Goal: Check status: Check status

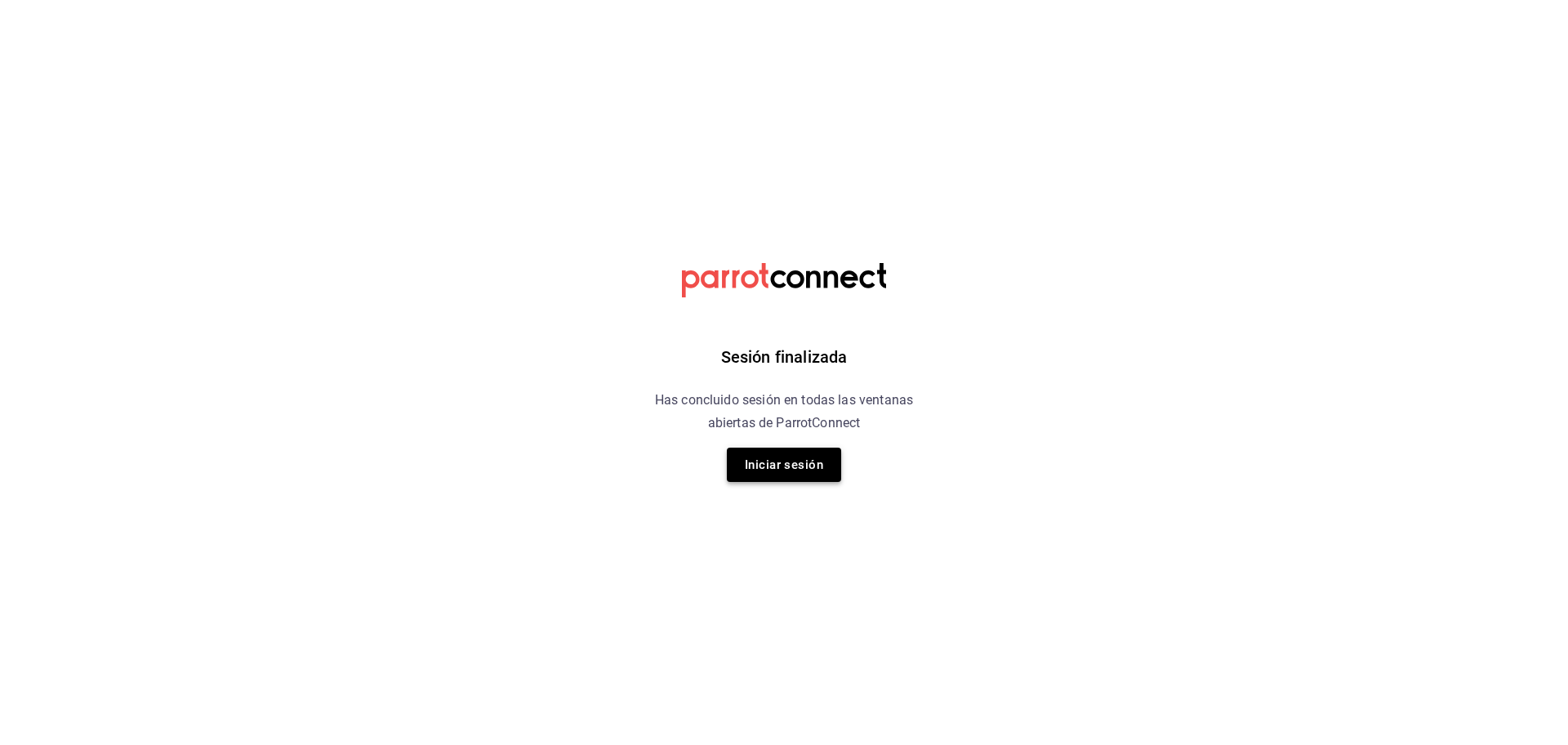
click at [764, 468] on button "Iniciar sesión" at bounding box center [784, 464] width 114 height 34
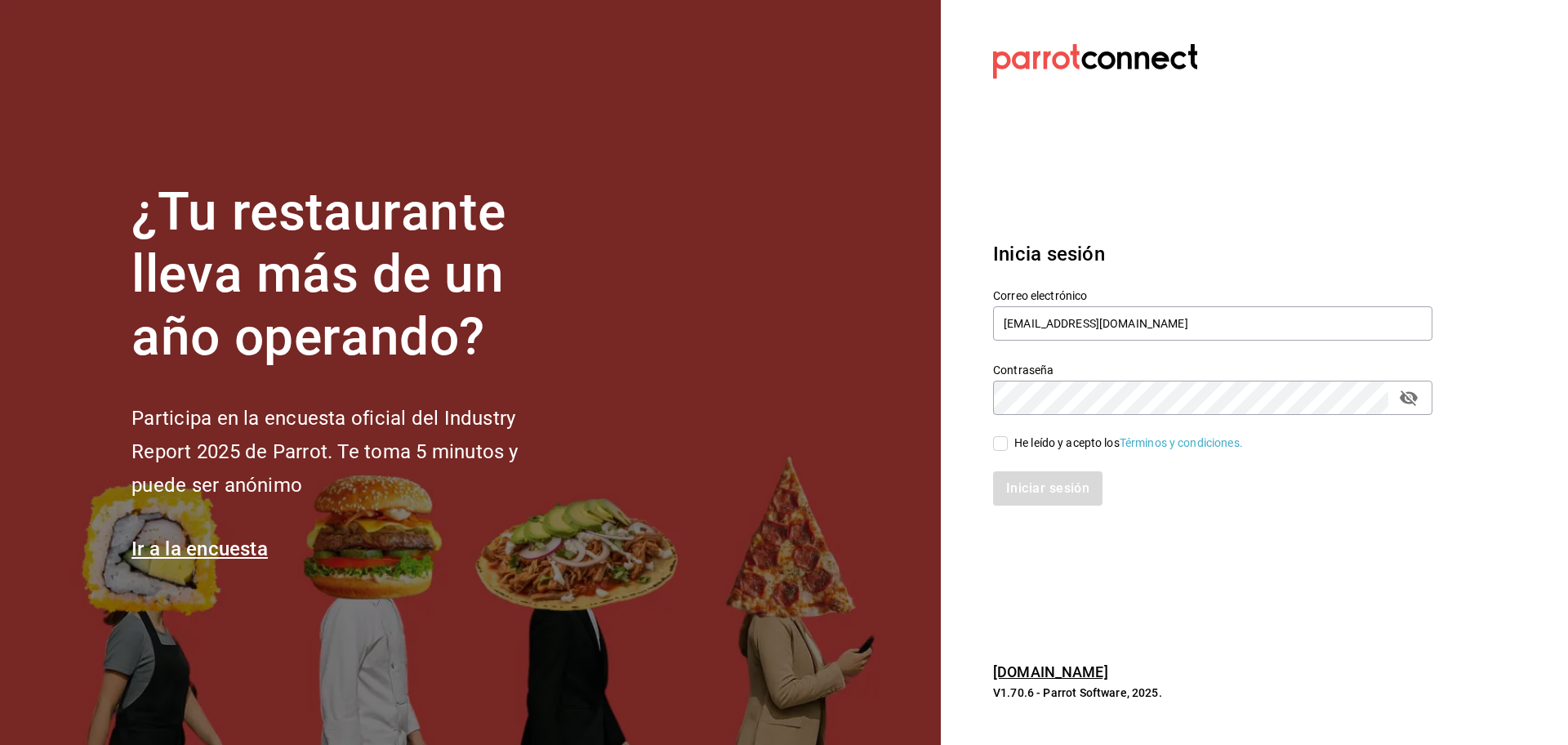
click at [1004, 442] on input "He leído y acepto los Términos y condiciones." at bounding box center [1001, 444] width 15 height 15
checkbox input "true"
click at [1048, 492] on button "Iniciar sesión" at bounding box center [1049, 489] width 111 height 34
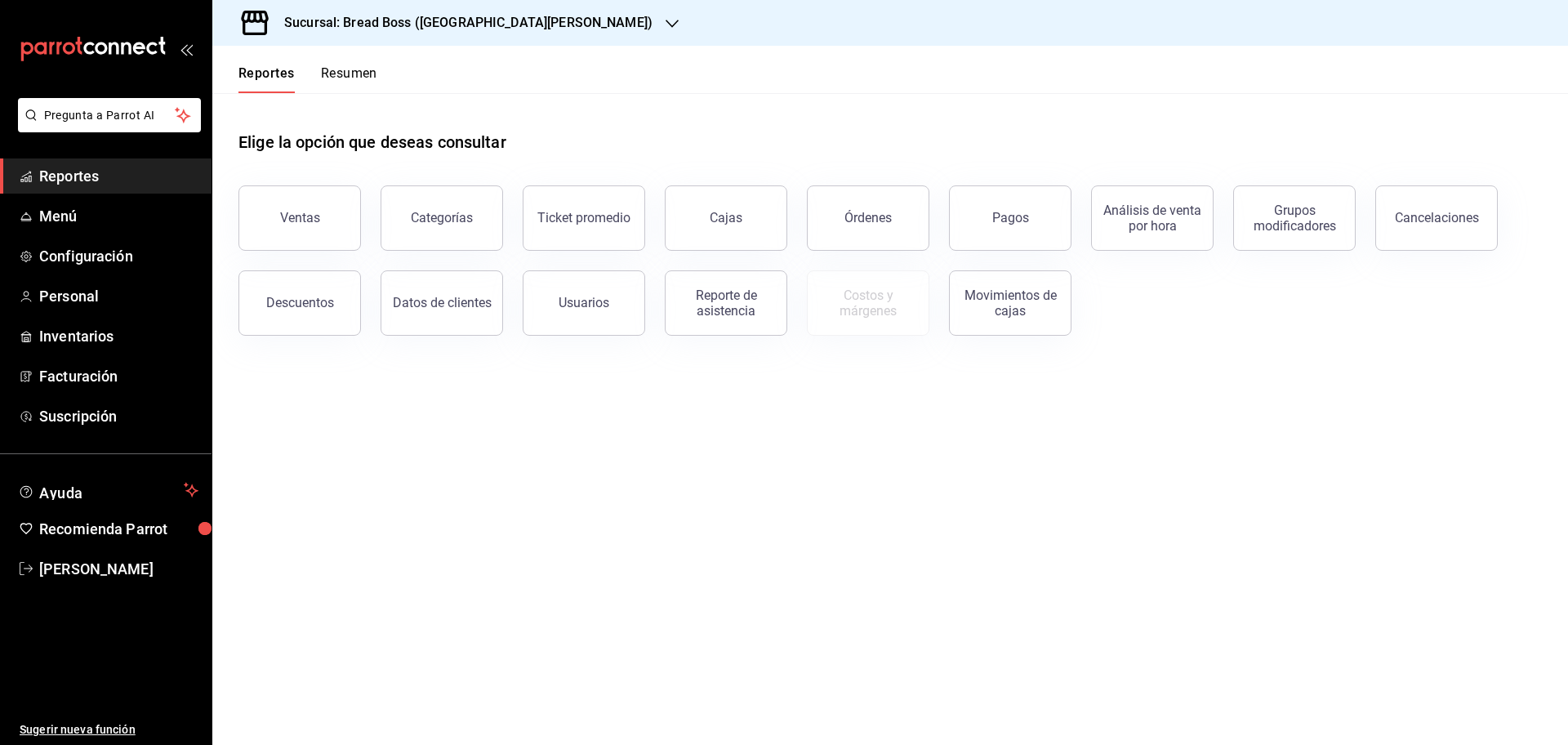
click at [458, 15] on h3 "Sucursal: Bread Boss ([GEOGRAPHIC_DATA][PERSON_NAME])" at bounding box center [461, 22] width 382 height 20
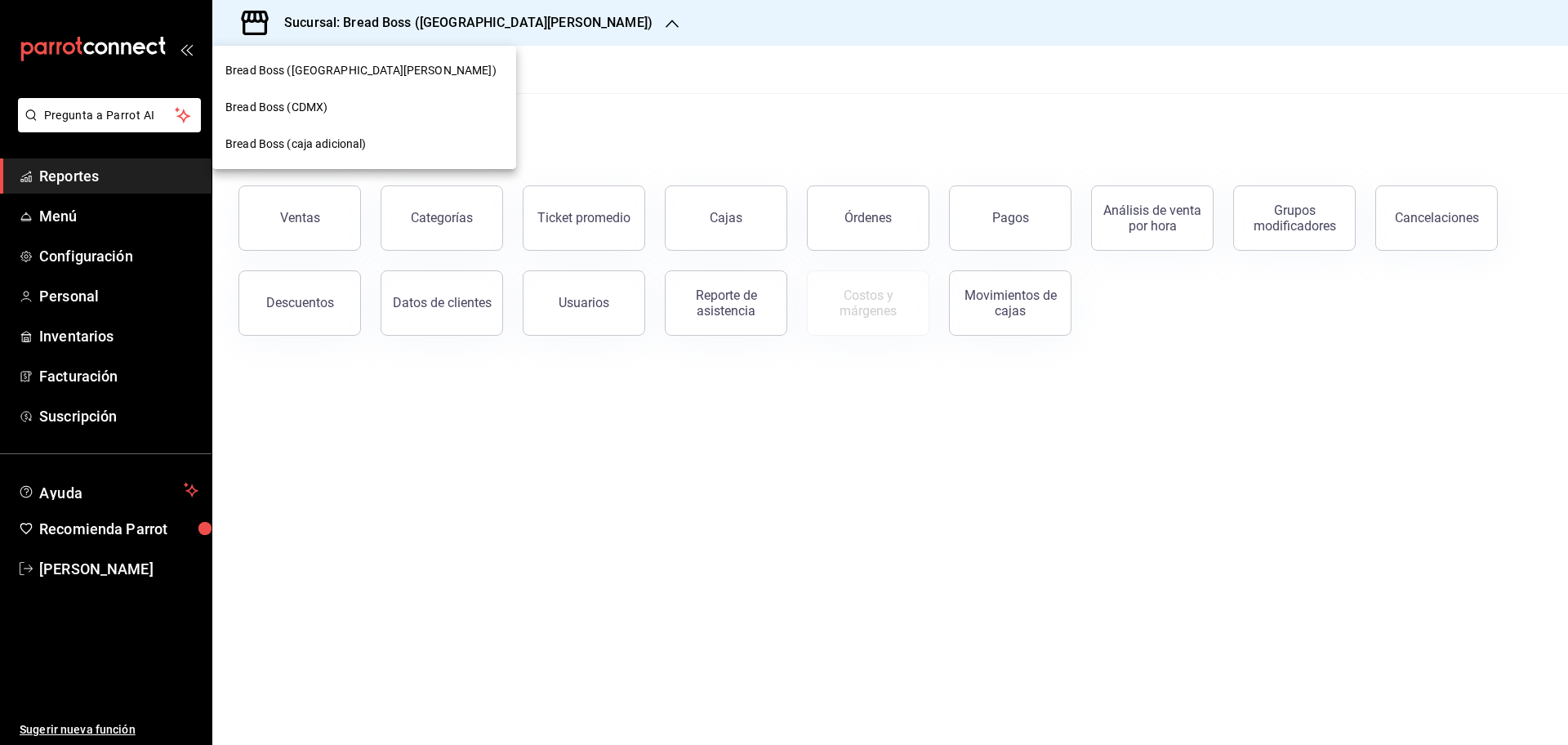
click at [357, 132] on div "Bread Boss (caja adicional)" at bounding box center [364, 144] width 304 height 37
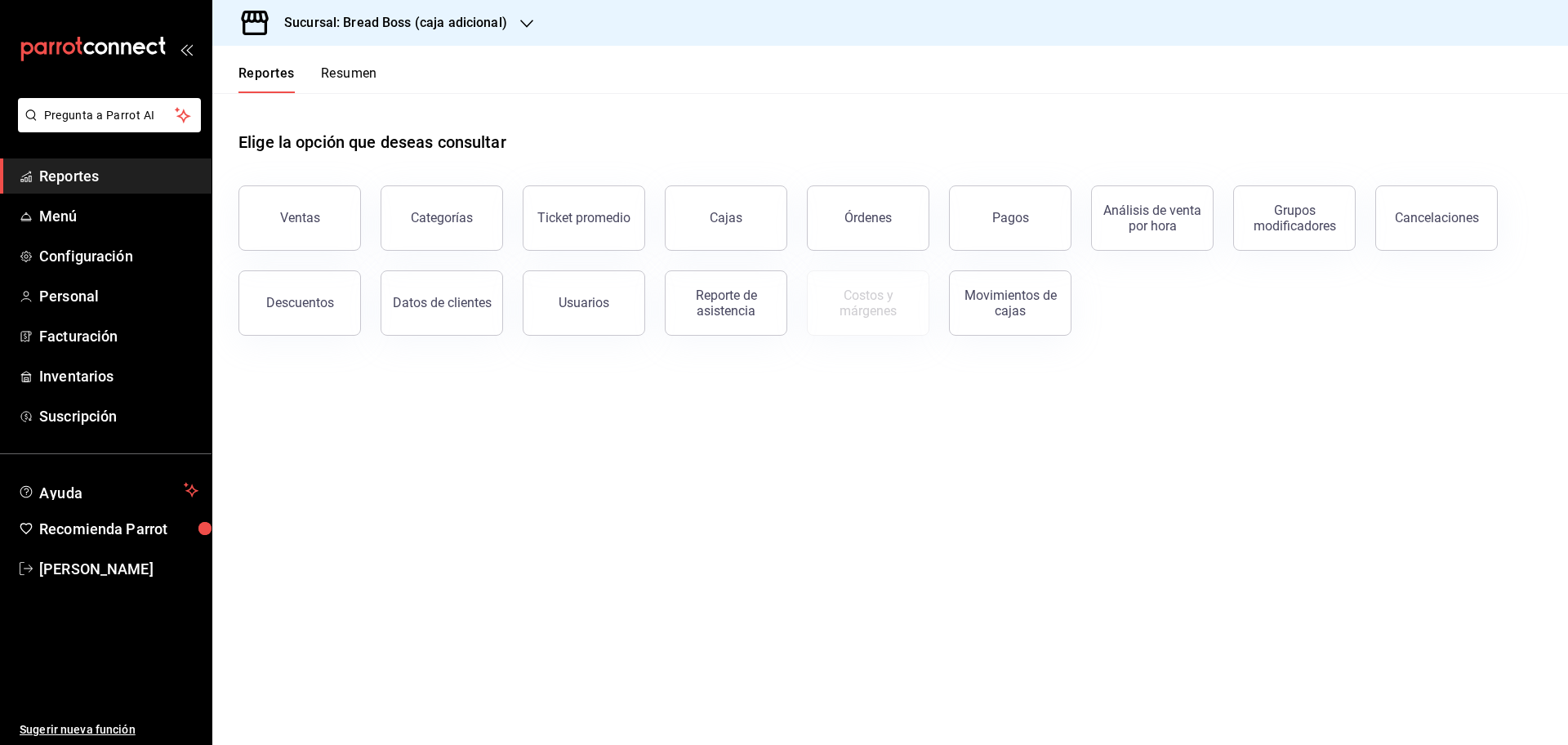
drag, startPoint x: 494, startPoint y: 356, endPoint x: 1025, endPoint y: 292, distance: 534.8
click at [940, 436] on main "Elige la opción que deseas consultar Ventas Categorías Ticket promedio Cajas Ór…" at bounding box center [890, 419] width 1355 height 652
click at [1005, 218] on div "Pagos" at bounding box center [1011, 217] width 37 height 16
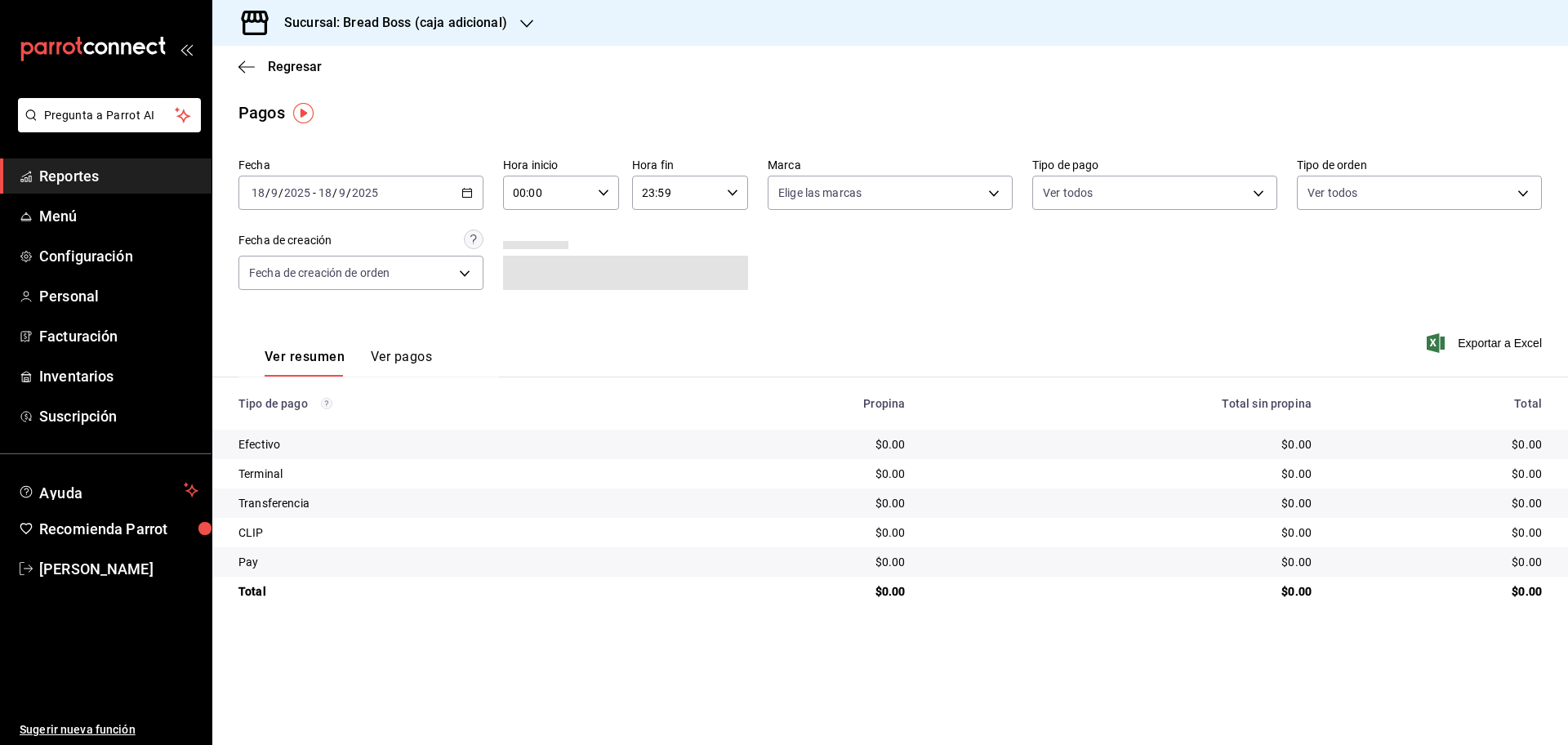
click at [462, 199] on div "[DATE] [DATE] - [DATE] [DATE]" at bounding box center [361, 192] width 245 height 34
click at [317, 277] on span "Ayer" at bounding box center [316, 279] width 126 height 17
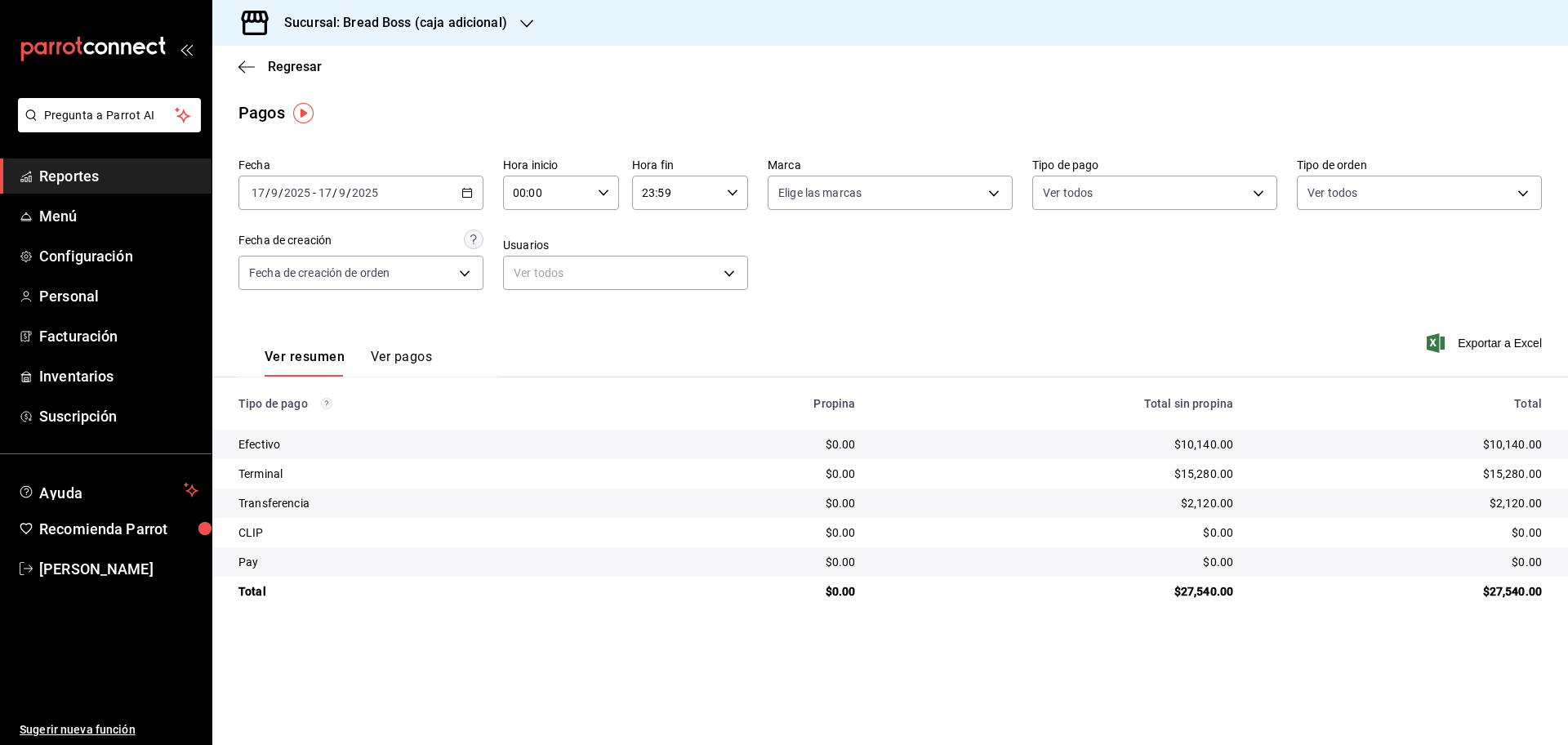
click at [474, 524] on td "CLIP" at bounding box center [430, 533] width 434 height 30
click at [306, 59] on span "Regresar" at bounding box center [294, 66] width 54 height 16
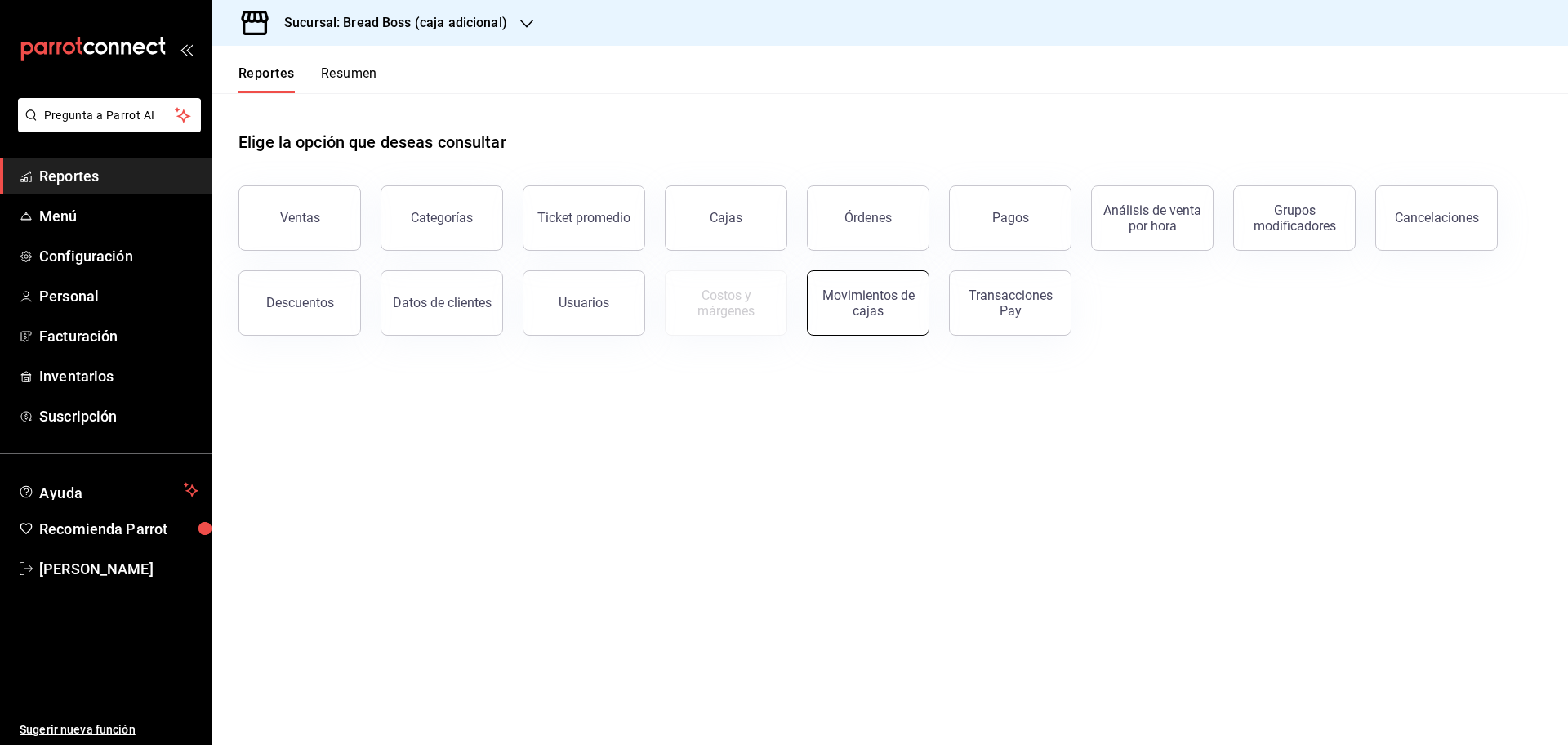
click at [913, 295] on div "Movimientos de cajas" at bounding box center [867, 303] width 101 height 31
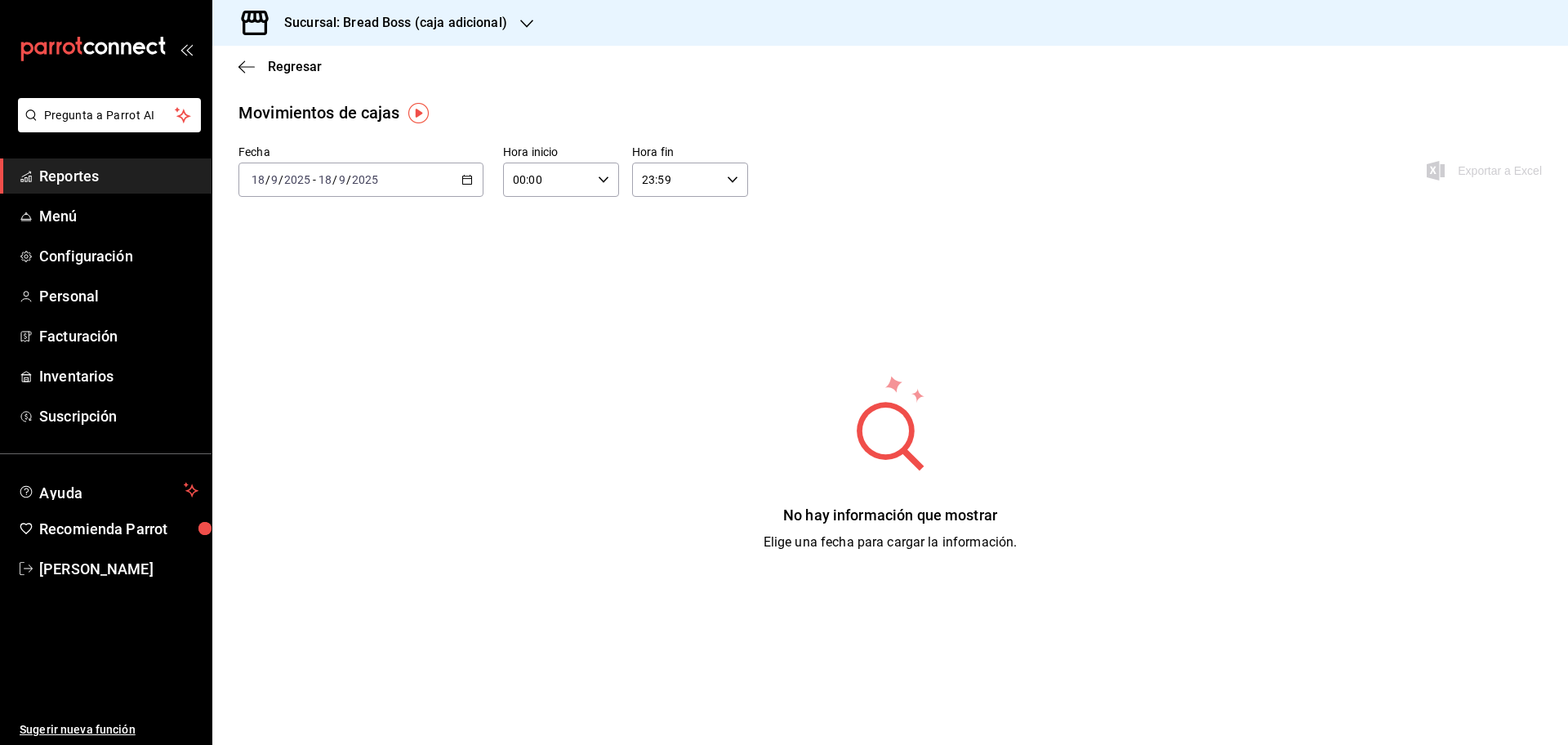
click at [472, 170] on div "[DATE] [DATE] - [DATE] [DATE]" at bounding box center [361, 179] width 245 height 34
click at [286, 265] on span "Ayer" at bounding box center [316, 266] width 126 height 17
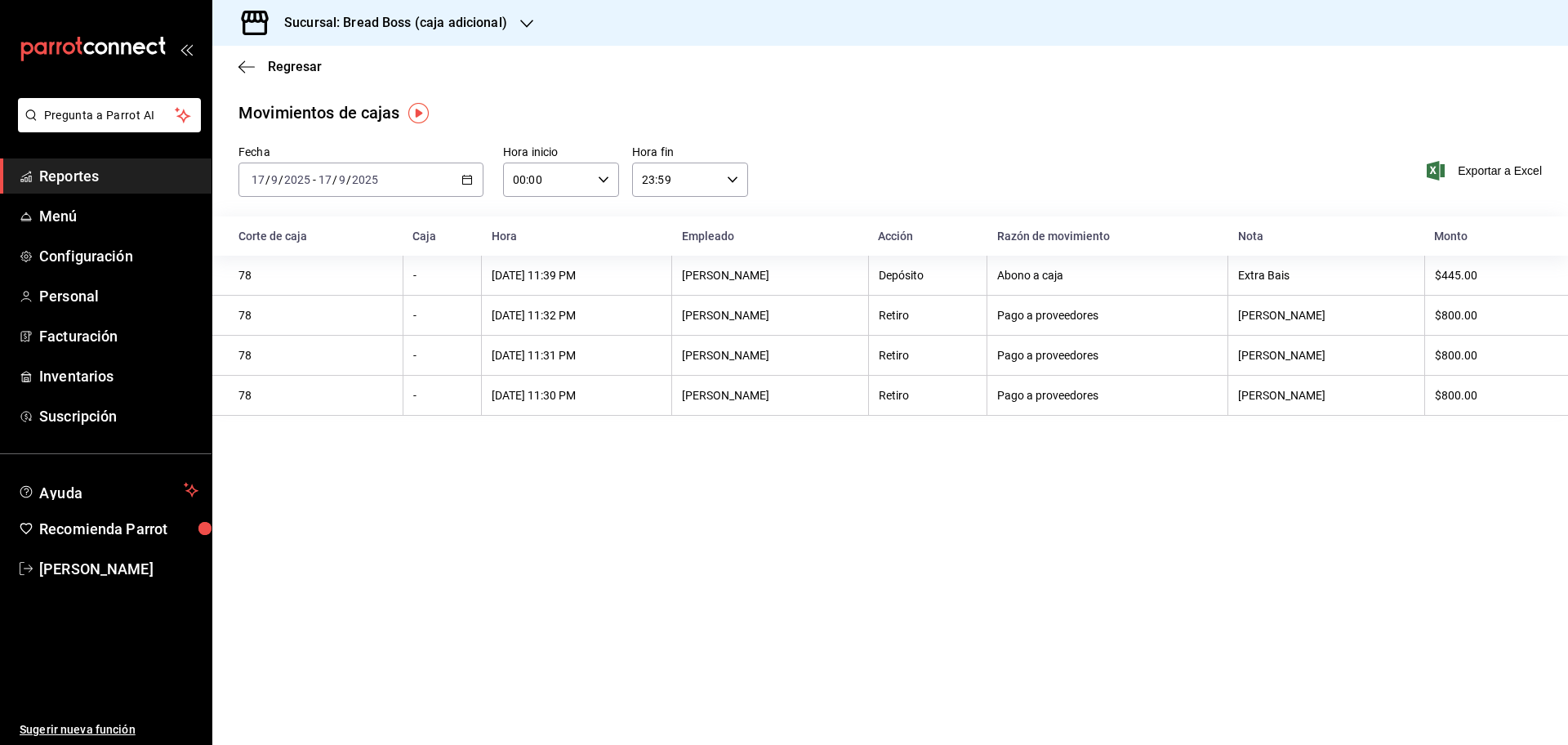
click at [1430, 442] on main "Regresar Movimientos [PERSON_NAME] Fecha [DATE] [DATE] - [DATE] [DATE] Hora ini…" at bounding box center [890, 395] width 1355 height 699
